Goal: Register for event/course

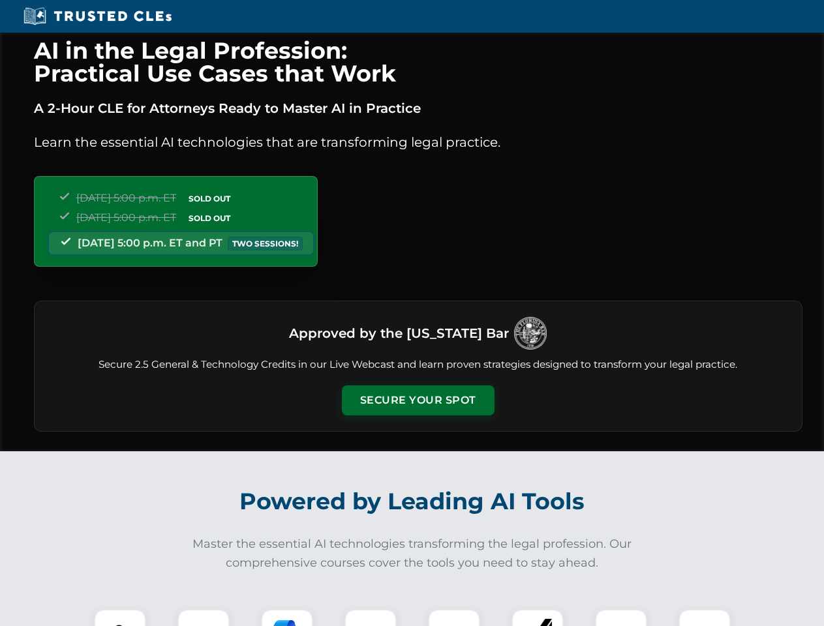
click at [417, 401] on button "Secure Your Spot" at bounding box center [418, 401] width 153 height 30
click at [120, 618] on img at bounding box center [120, 635] width 38 height 38
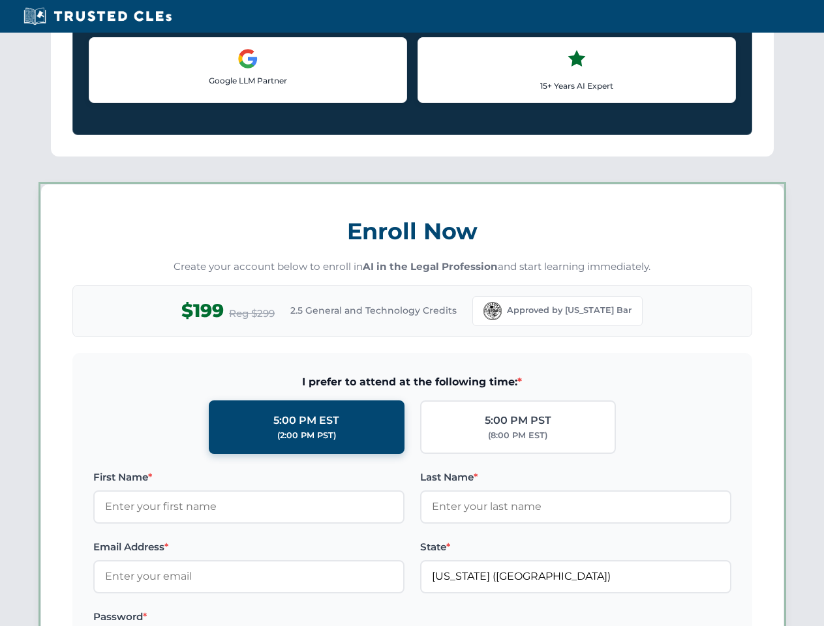
click at [287, 618] on label "Password *" at bounding box center [248, 617] width 311 height 16
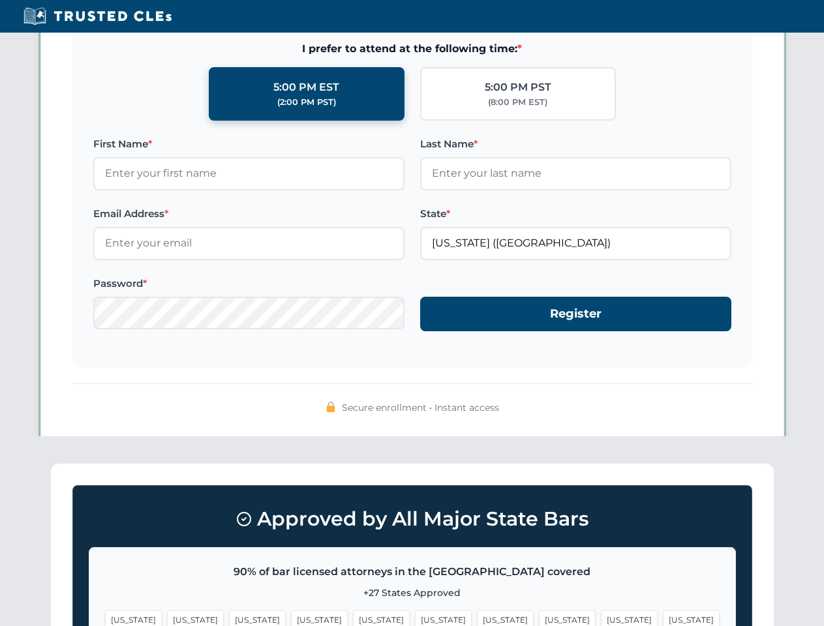
click at [601, 618] on span "[US_STATE]" at bounding box center [629, 620] width 57 height 19
